Goal: Task Accomplishment & Management: Manage account settings

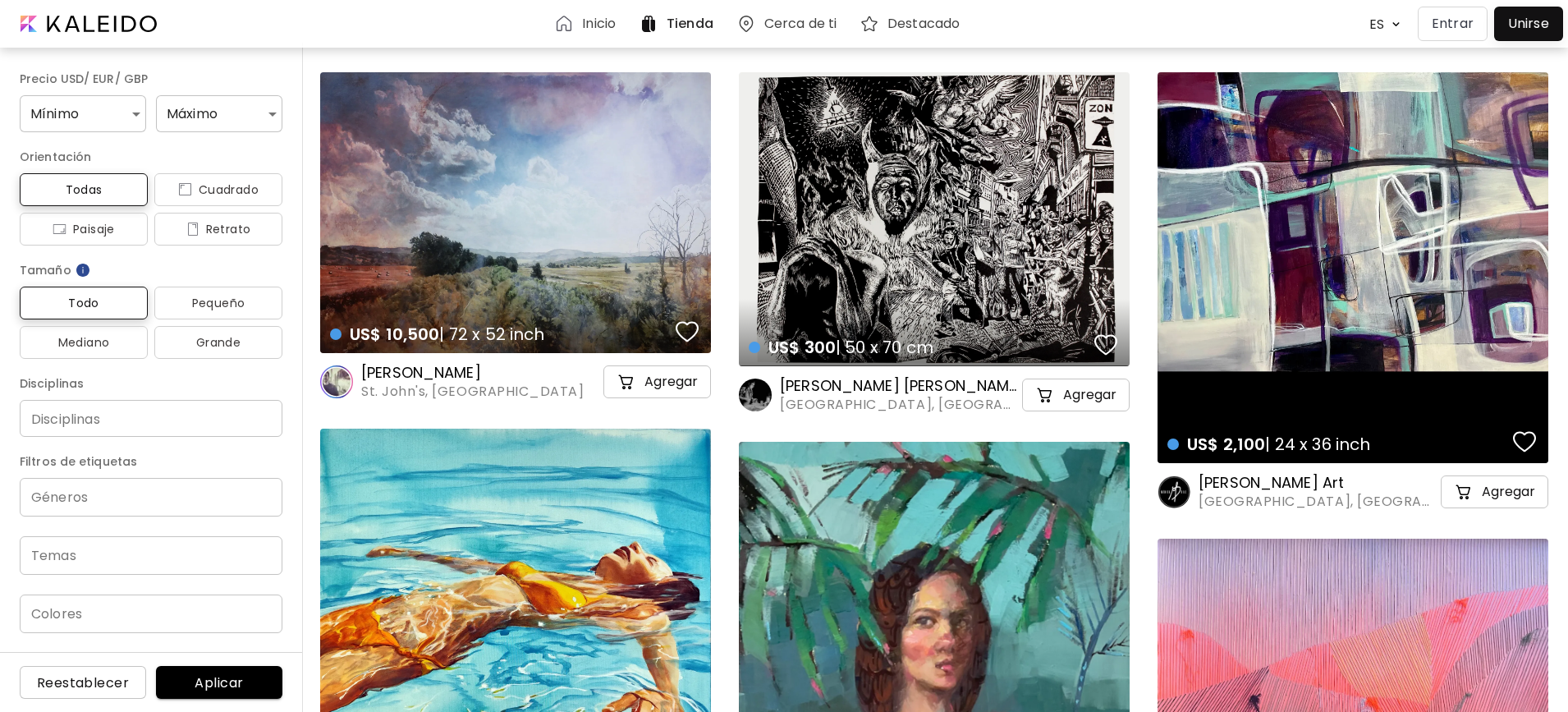
click at [604, 24] on h6 "Inicio" at bounding box center [599, 24] width 34 height 14
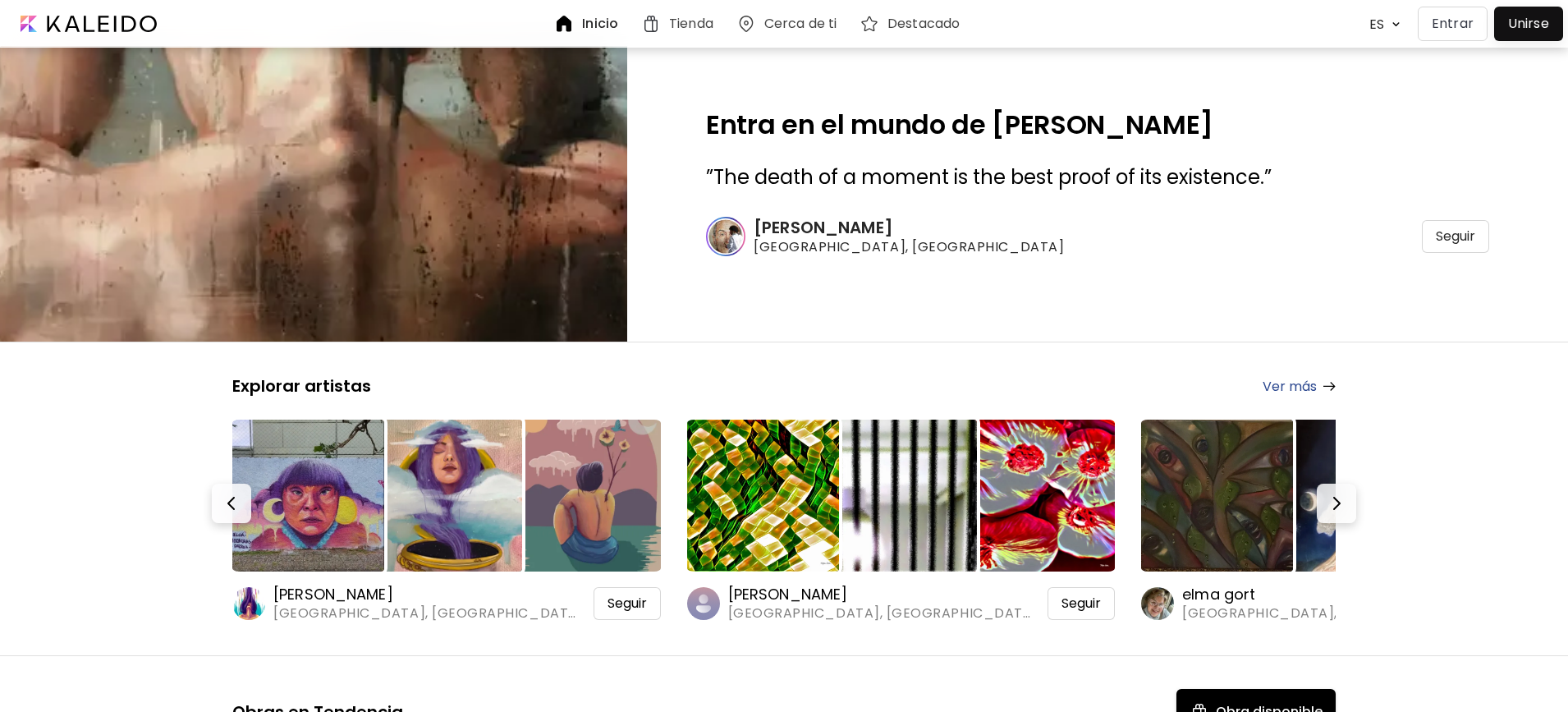
click at [1462, 28] on p "Entrar" at bounding box center [1453, 23] width 42 height 19
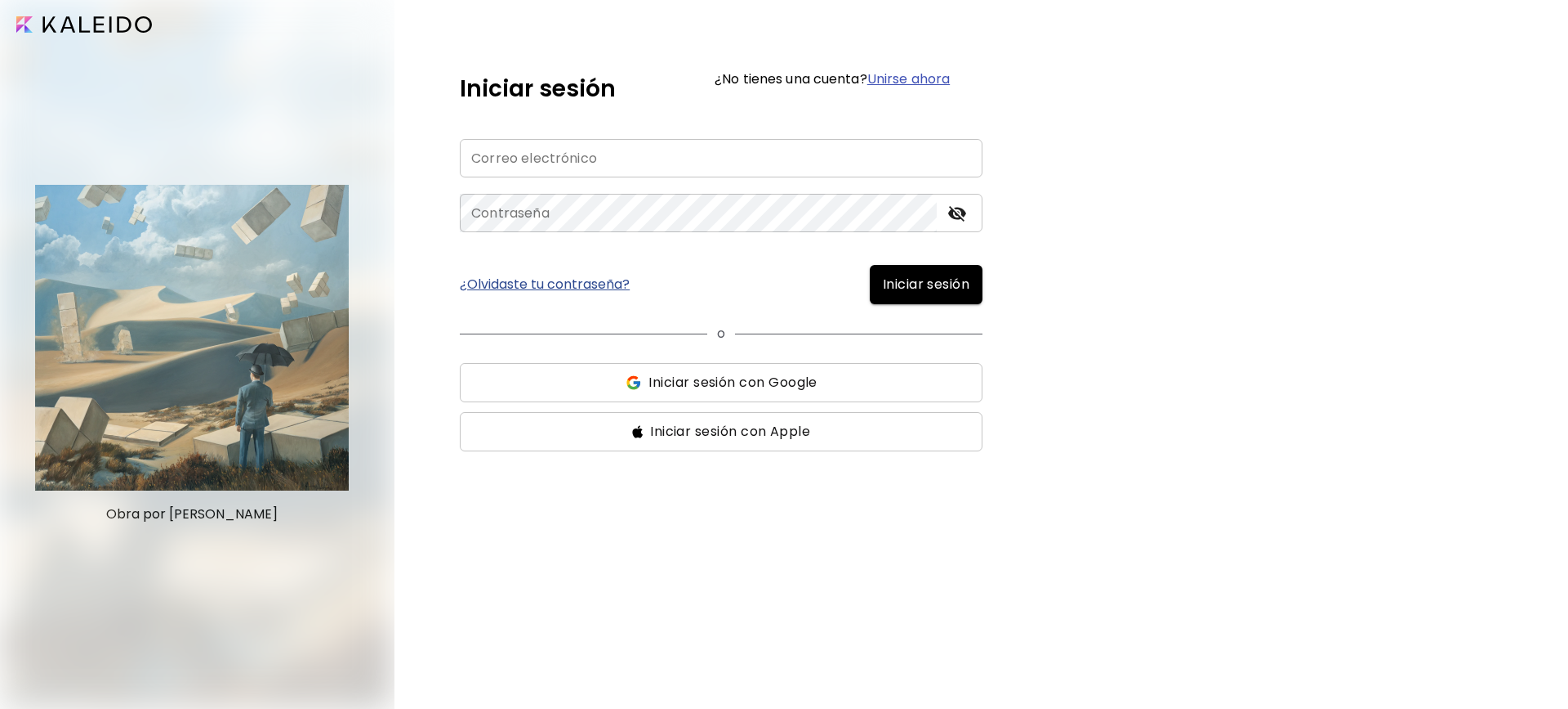
click at [643, 157] on input "email" at bounding box center [720, 158] width 522 height 39
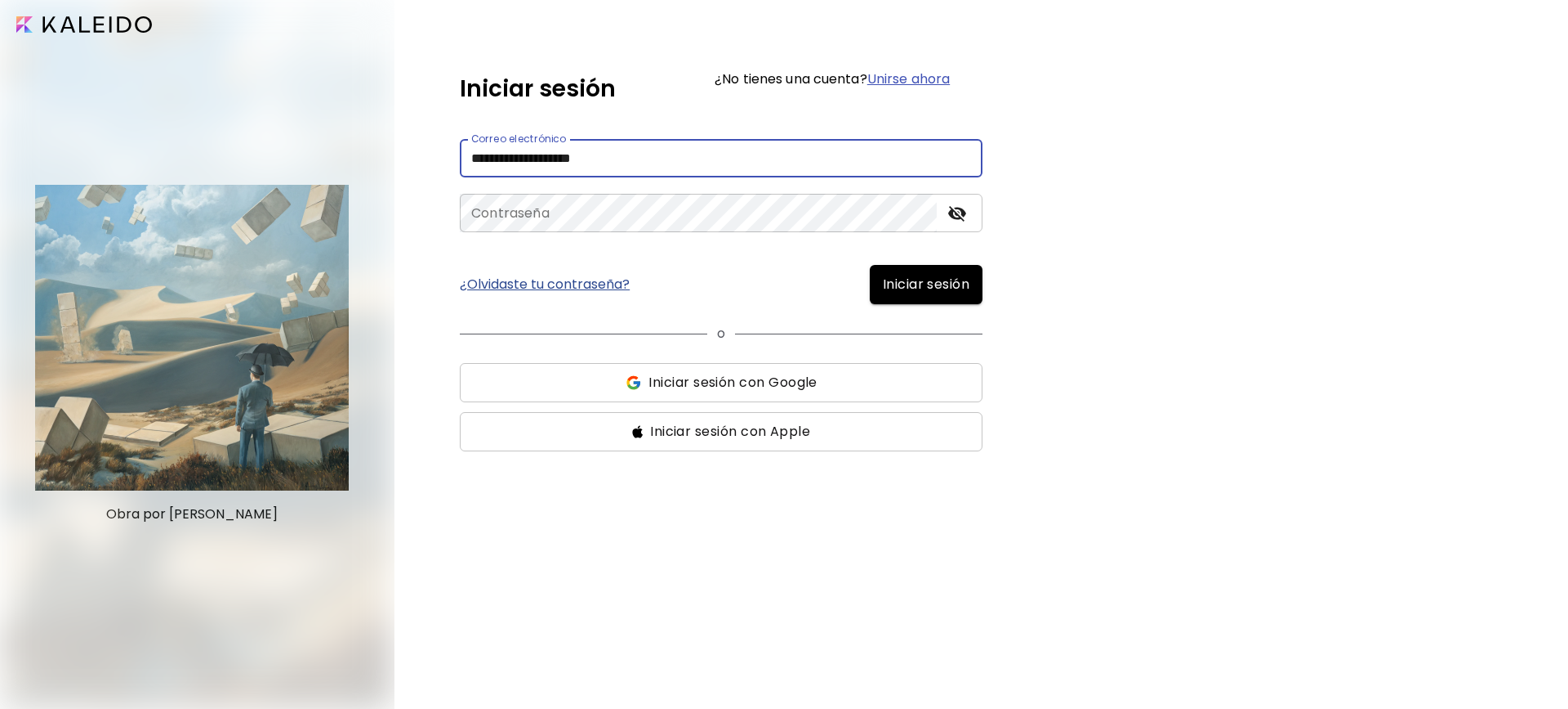
type input "**********"
click at [575, 282] on link "¿Olvidaste tu contraseña?" at bounding box center [545, 285] width 170 height 14
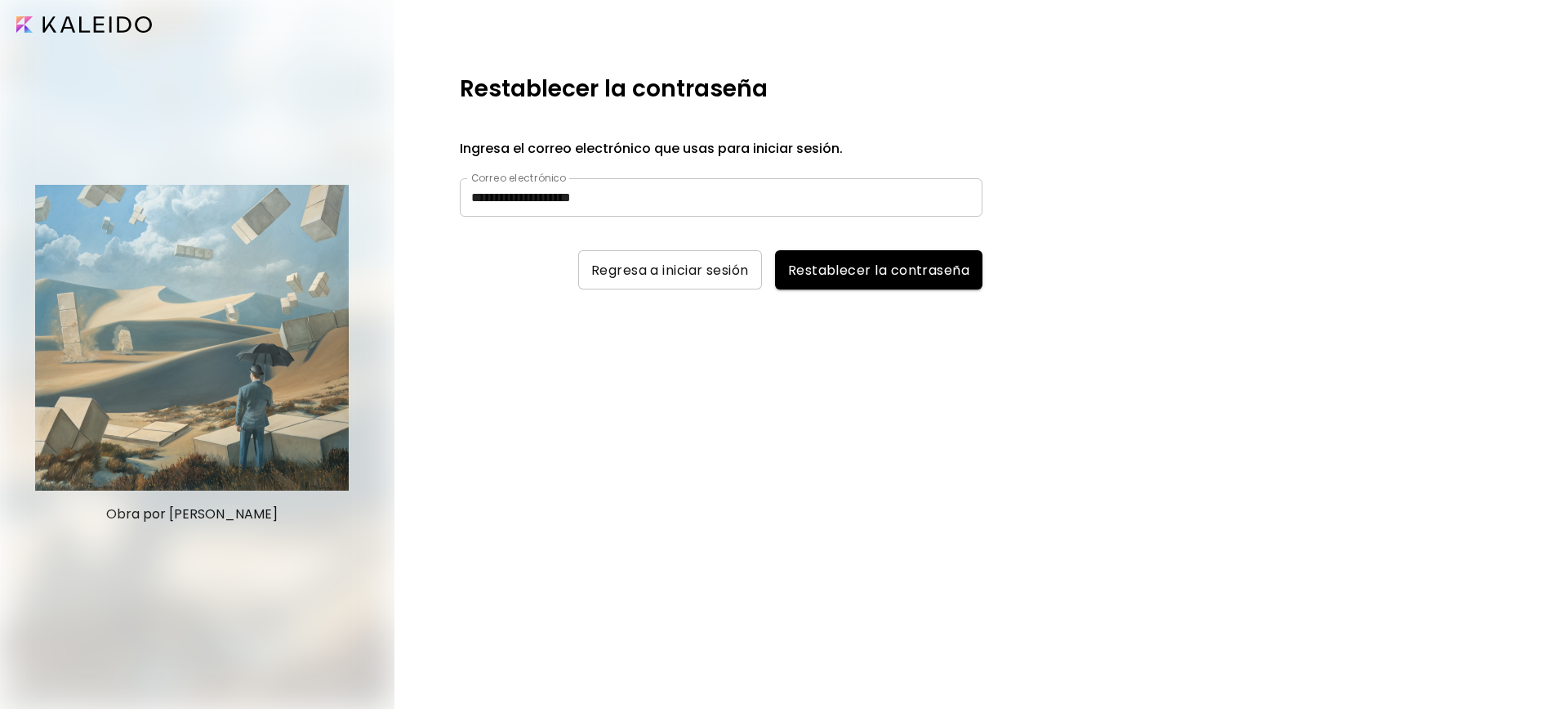
click at [821, 267] on span "Restablecer la contraseña" at bounding box center [879, 270] width 182 height 17
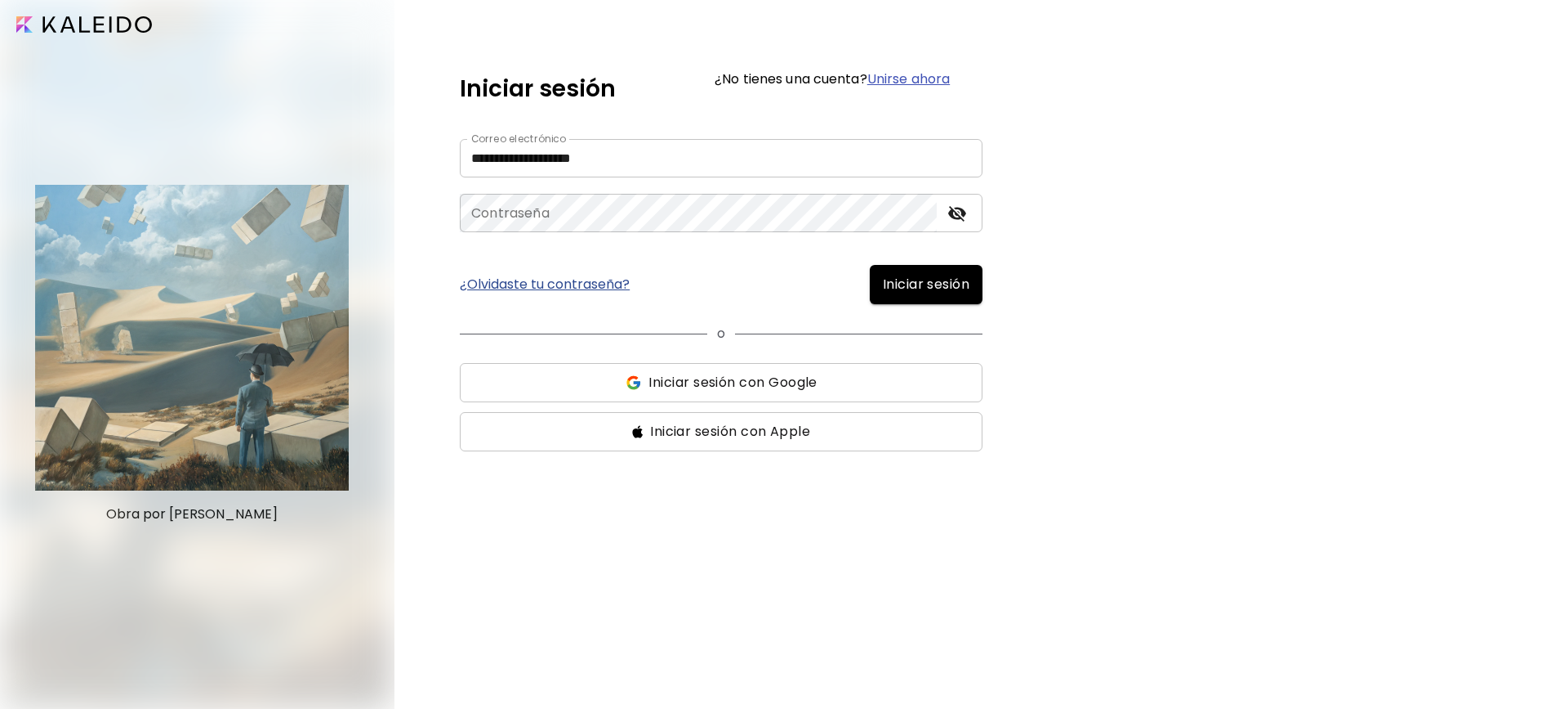
drag, startPoint x: 773, startPoint y: 382, endPoint x: 771, endPoint y: 374, distance: 8.2
click at [773, 380] on span "Iniciar sesión con Google" at bounding box center [733, 383] width 168 height 19
